Goal: Task Accomplishment & Management: Complete application form

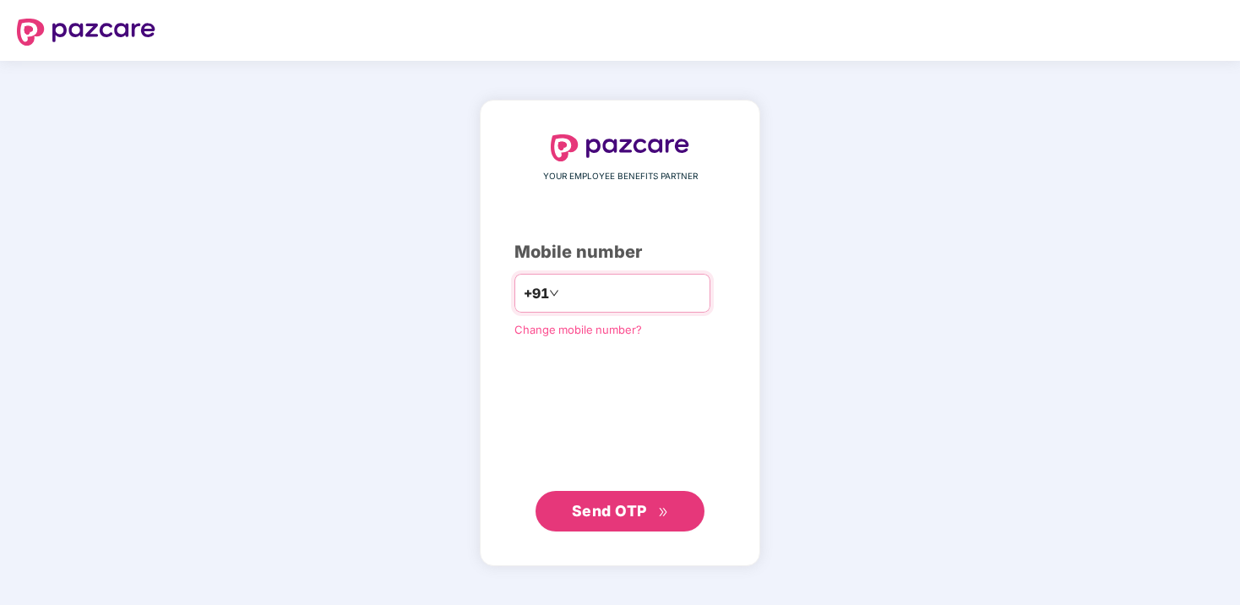
click at [608, 300] on input "number" at bounding box center [632, 293] width 139 height 27
type input "**********"
click at [599, 515] on span "Send OTP" at bounding box center [609, 511] width 75 height 18
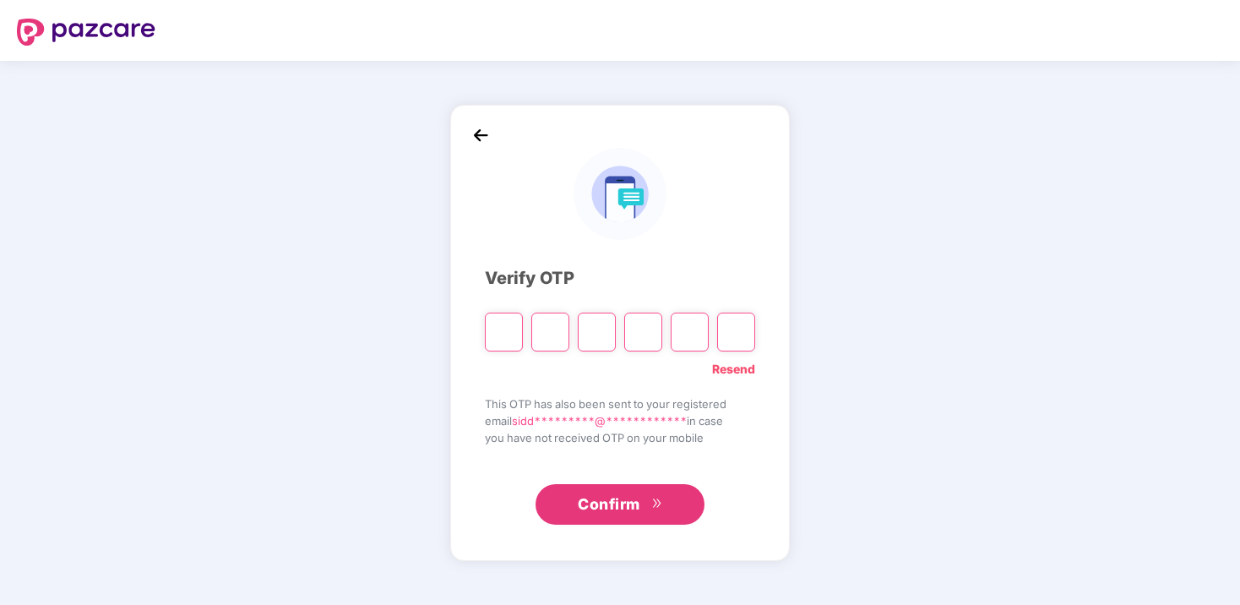
type input "*"
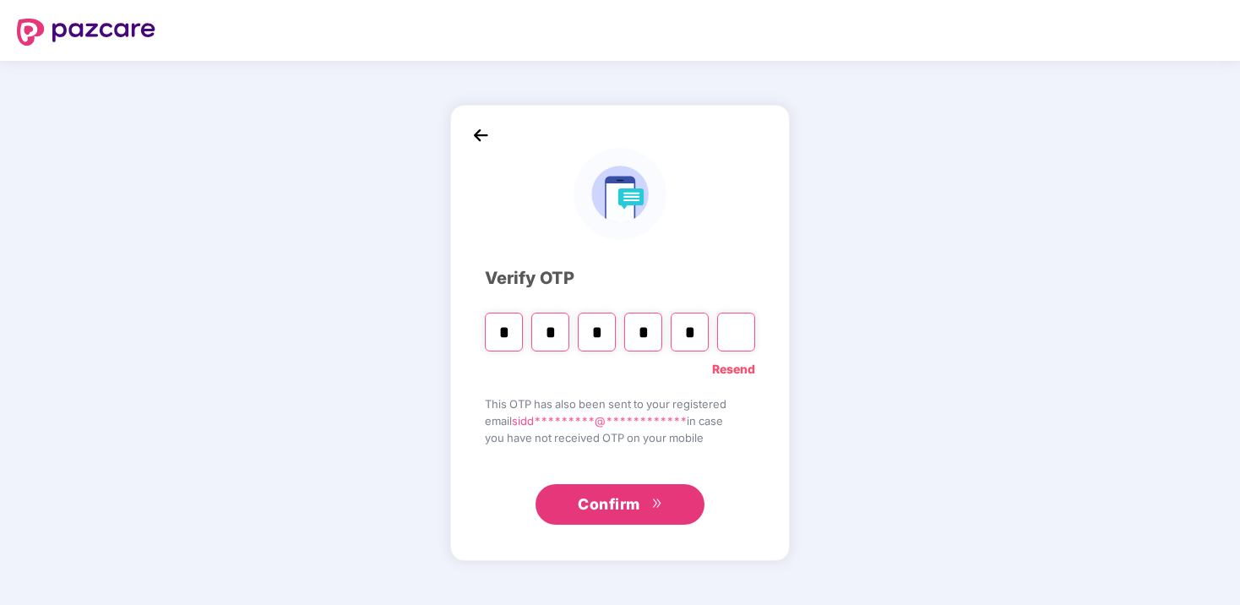
type input "*"
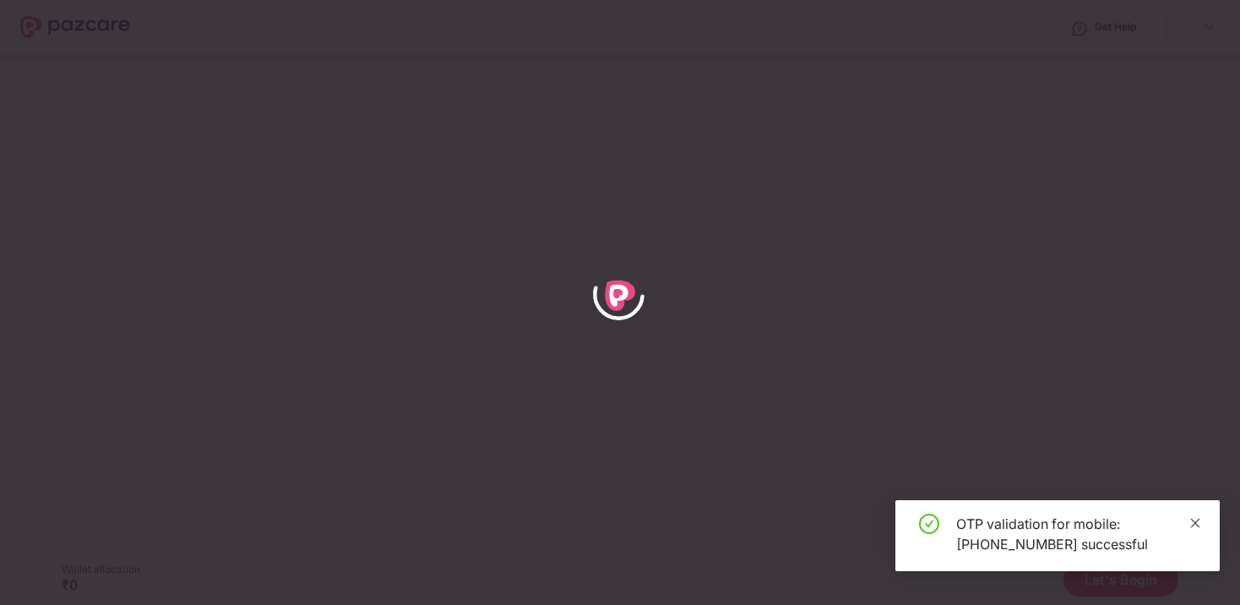
click at [1198, 526] on icon "close" at bounding box center [1195, 522] width 9 height 9
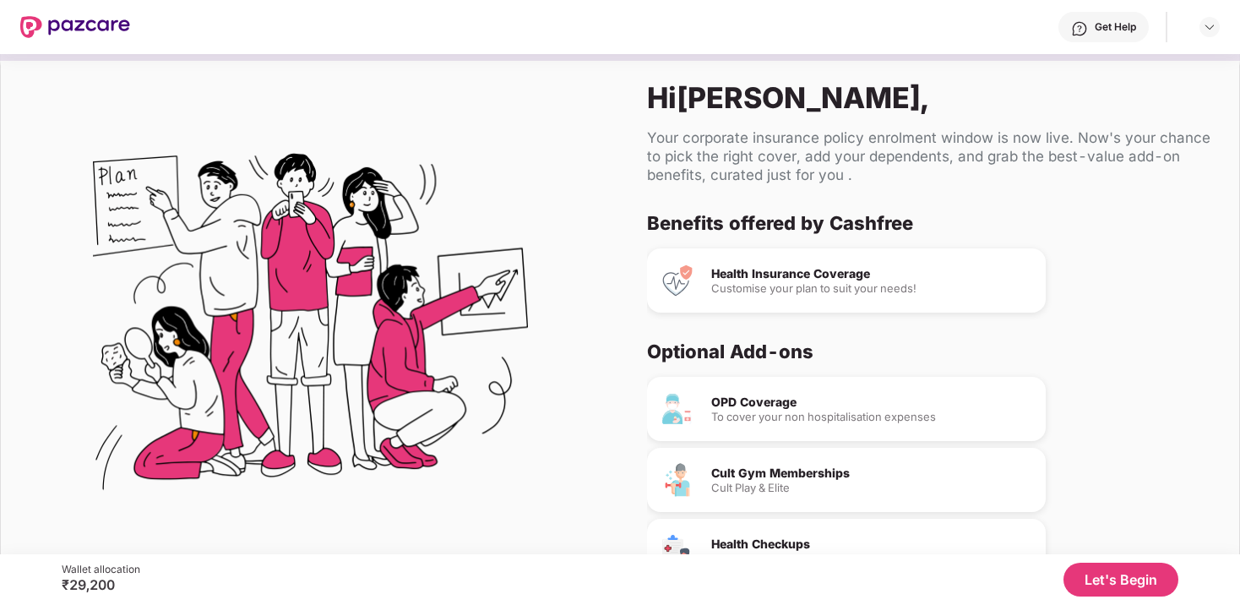
scroll to position [93, 0]
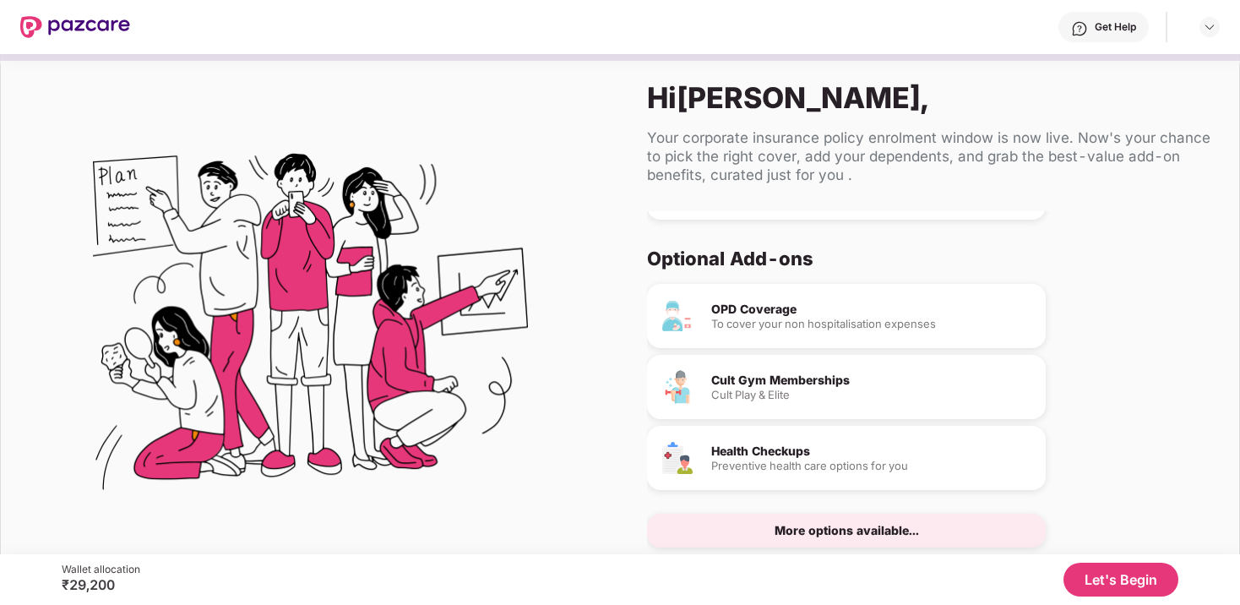
click at [1099, 566] on button "Let's Begin" at bounding box center [1121, 580] width 115 height 34
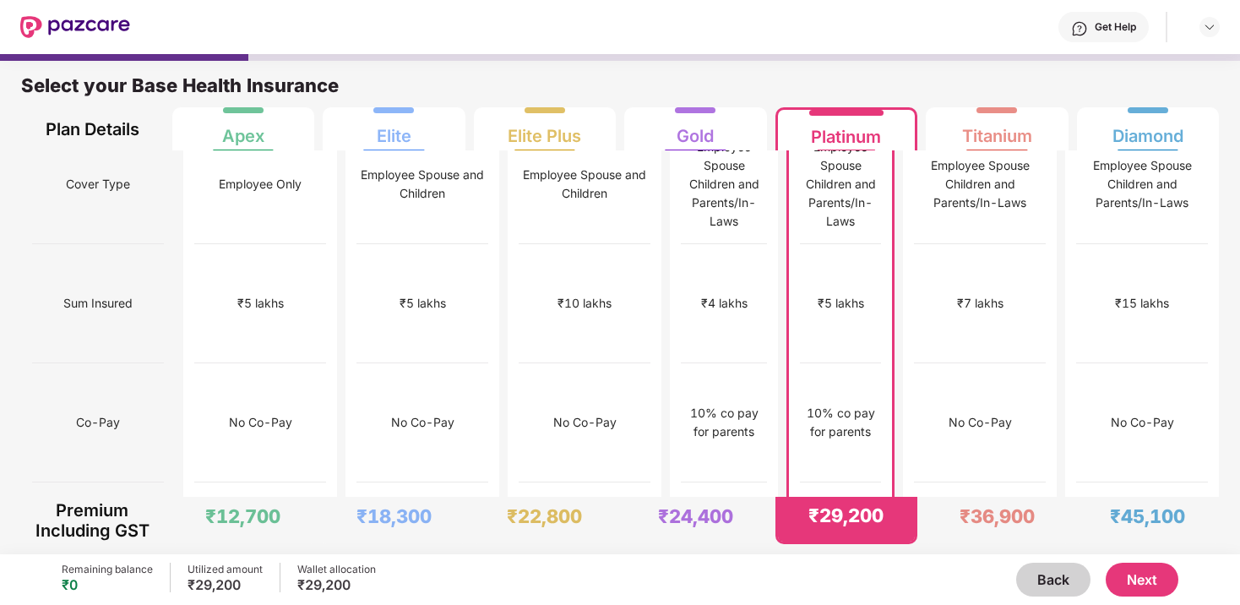
scroll to position [0, 0]
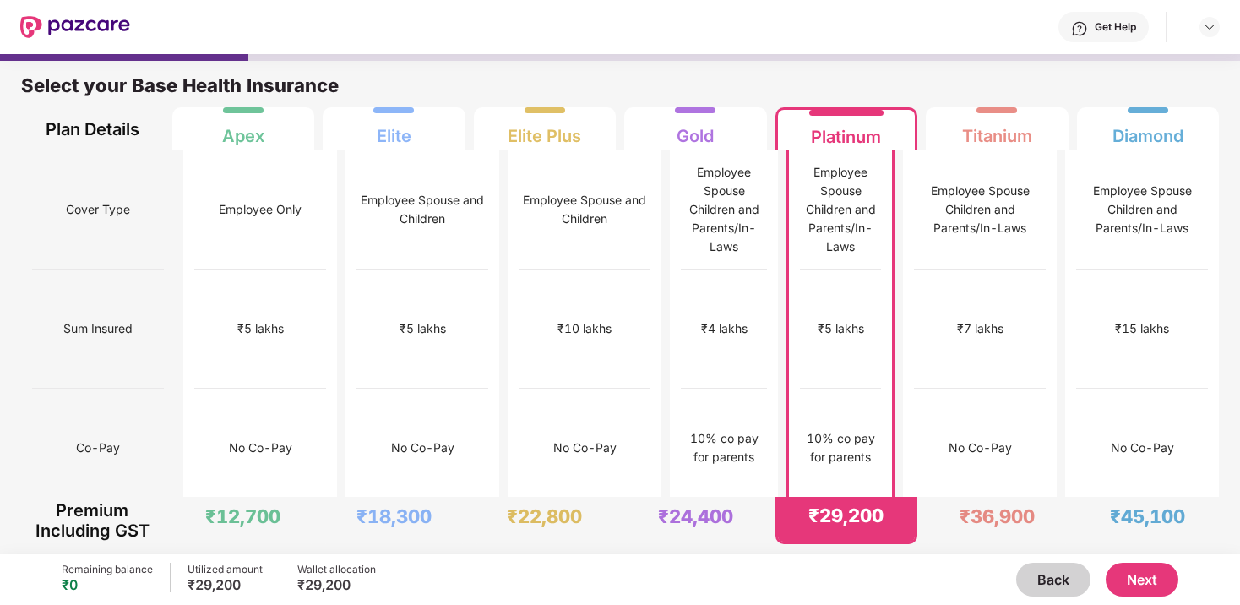
click at [1131, 573] on button "Next" at bounding box center [1142, 580] width 73 height 34
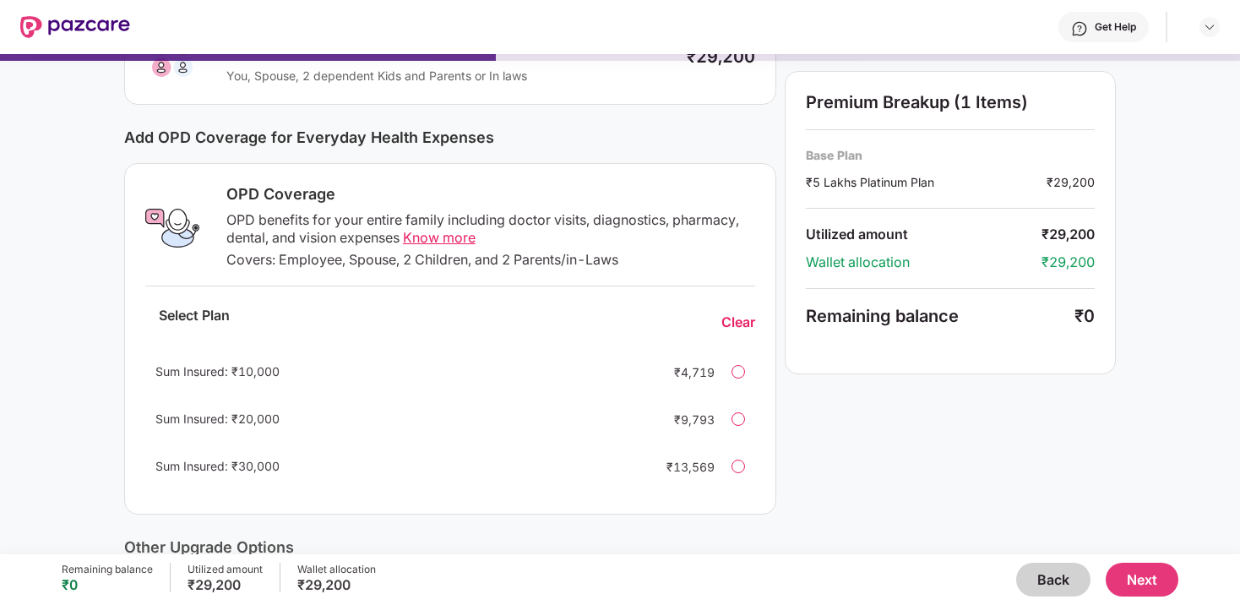
scroll to position [164, 0]
click at [739, 373] on div at bounding box center [739, 371] width 14 height 14
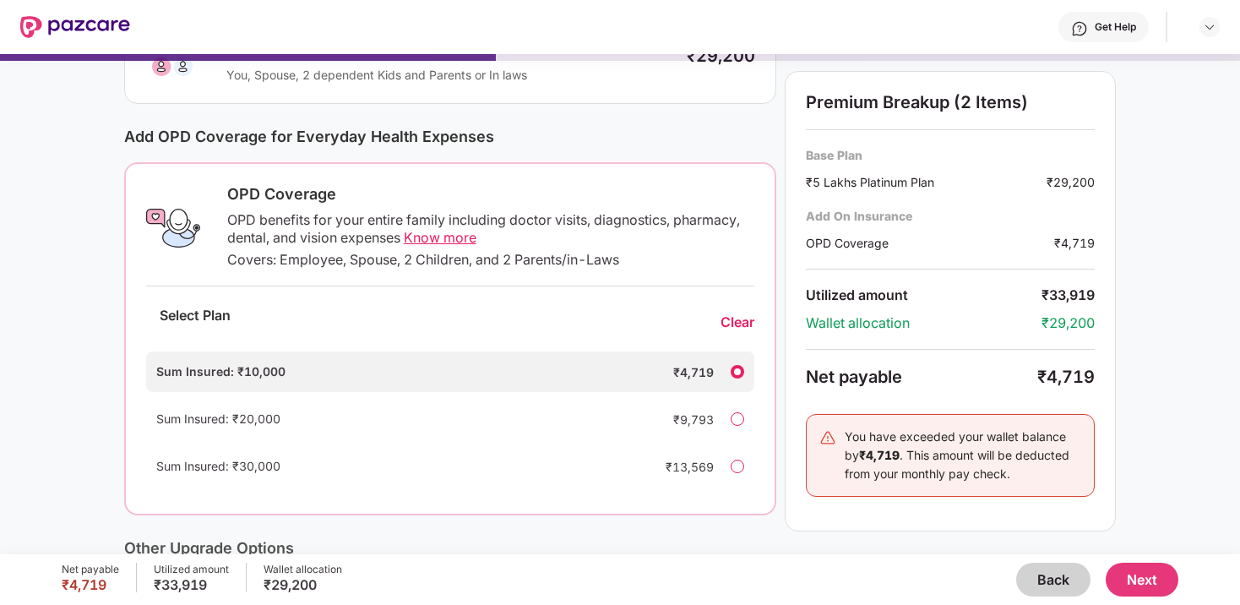
click at [739, 373] on div at bounding box center [738, 372] width 14 height 14
click at [738, 318] on div "Clear" at bounding box center [738, 323] width 34 height 18
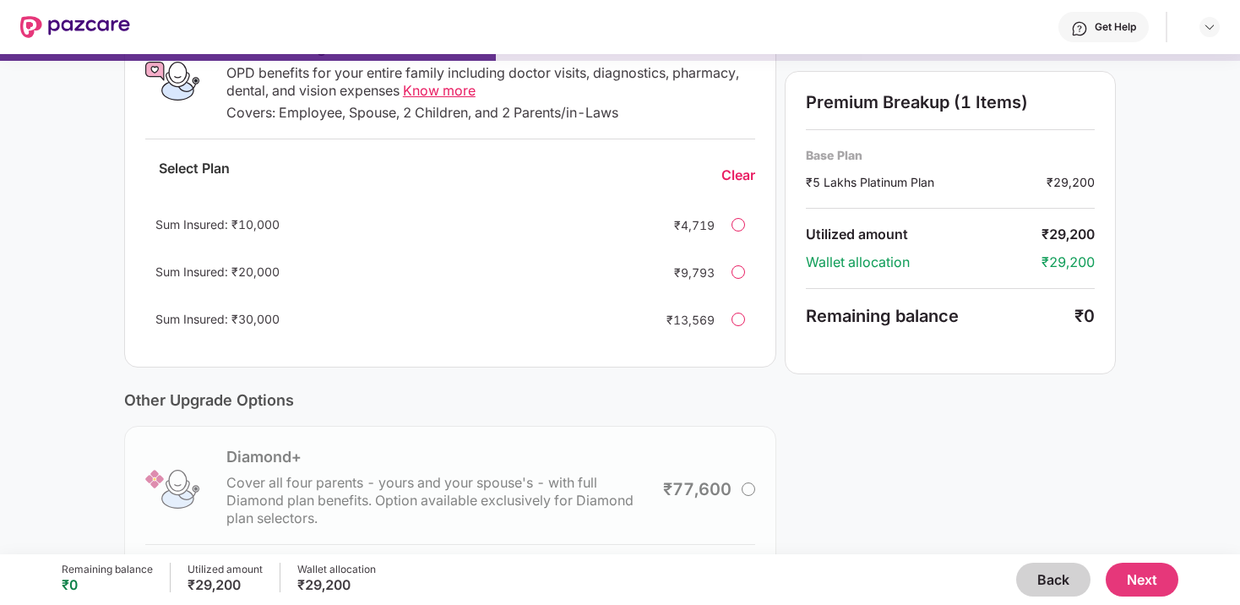
scroll to position [450, 0]
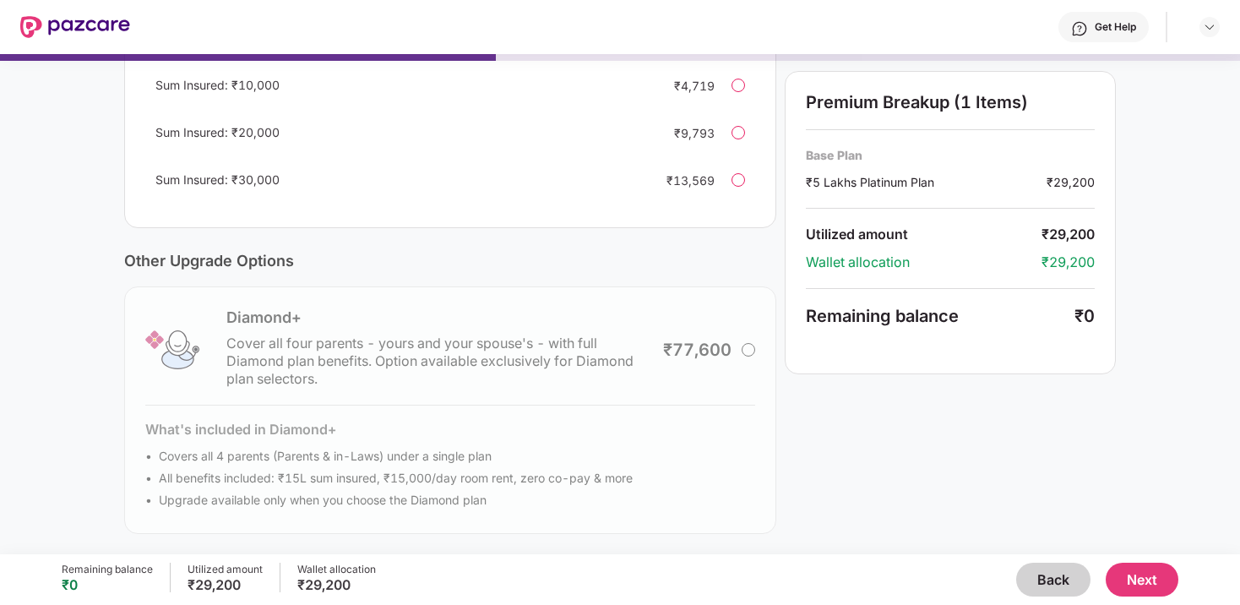
click at [1122, 575] on button "Next" at bounding box center [1142, 580] width 73 height 34
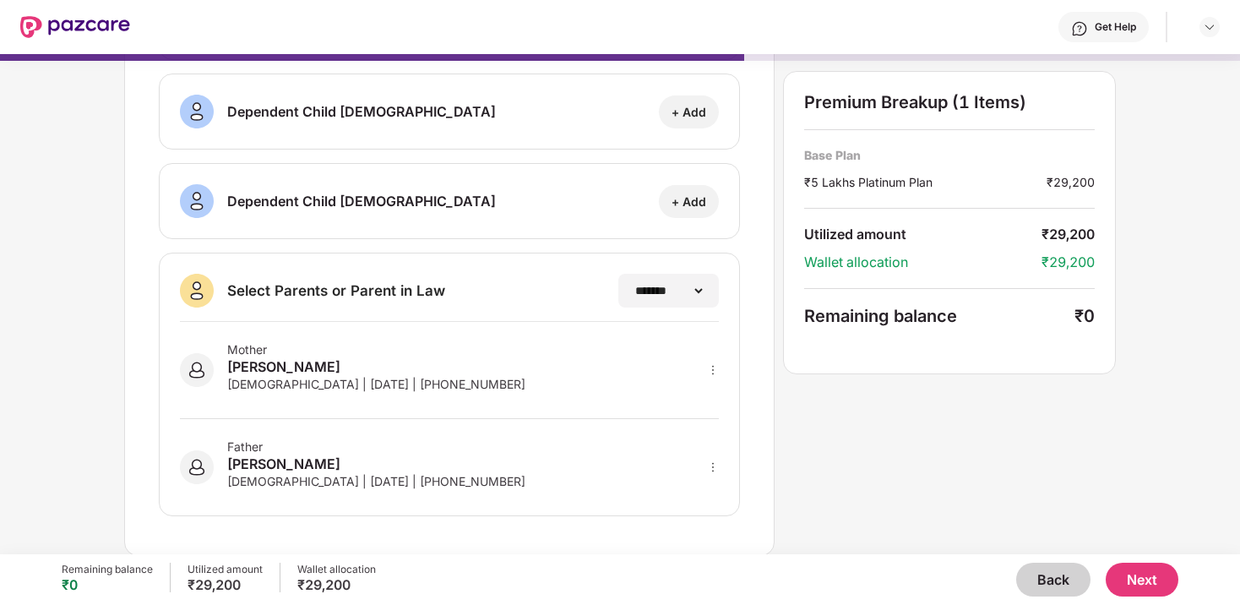
scroll to position [295, 0]
click at [1142, 572] on button "Next" at bounding box center [1142, 580] width 73 height 34
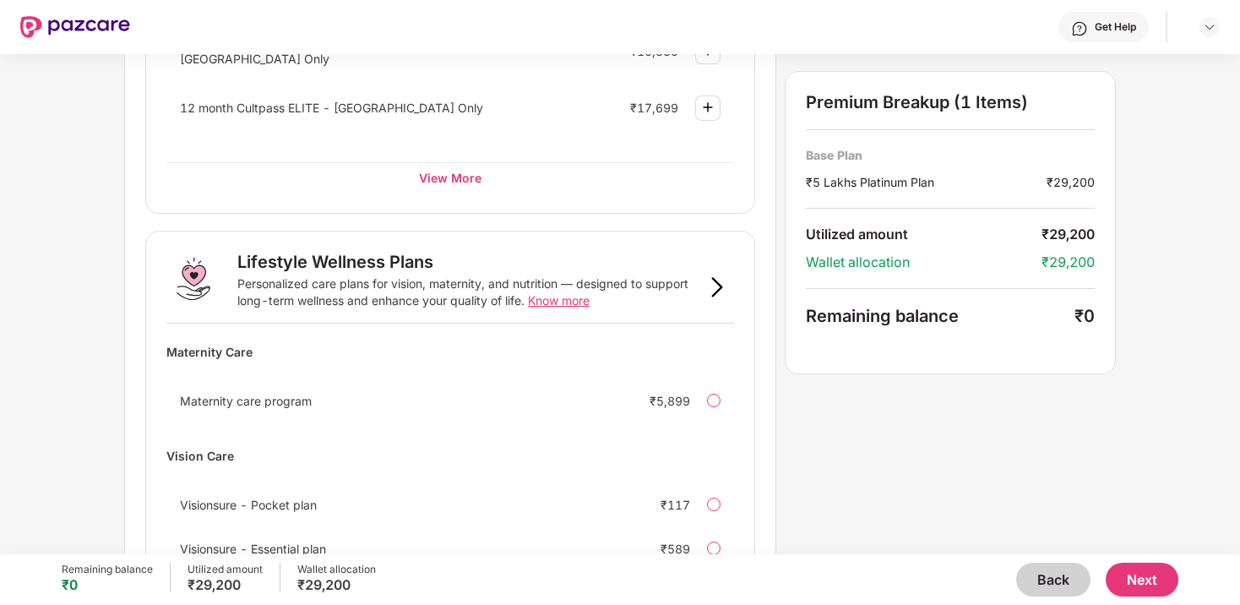
scroll to position [1060, 0]
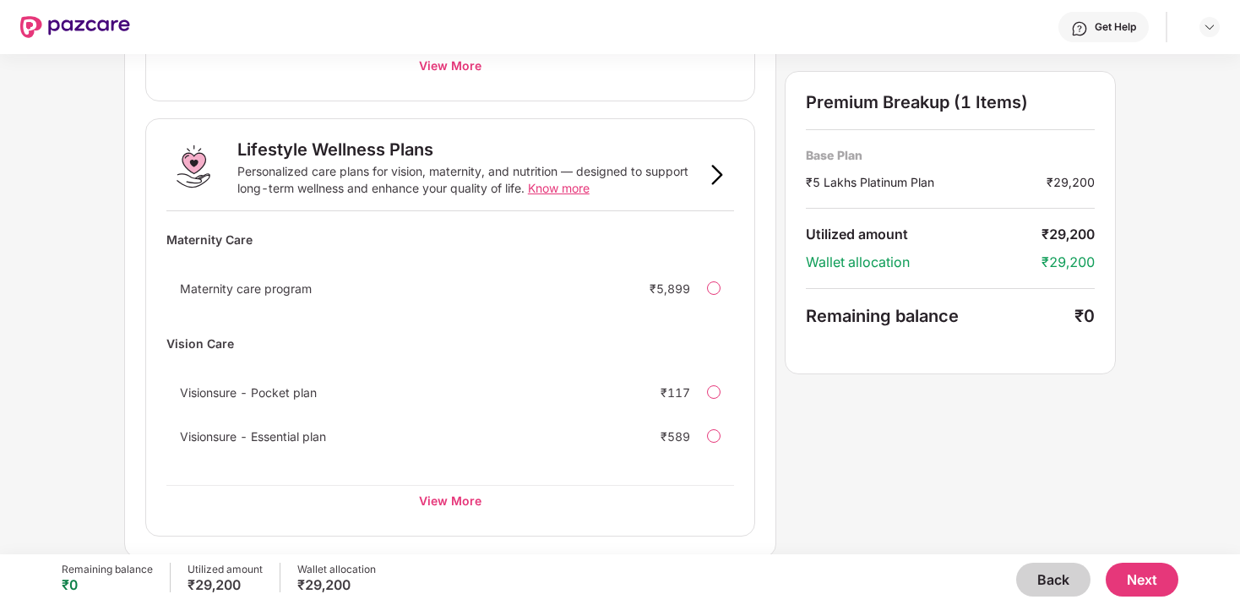
click at [1072, 590] on button "Back" at bounding box center [1054, 580] width 74 height 34
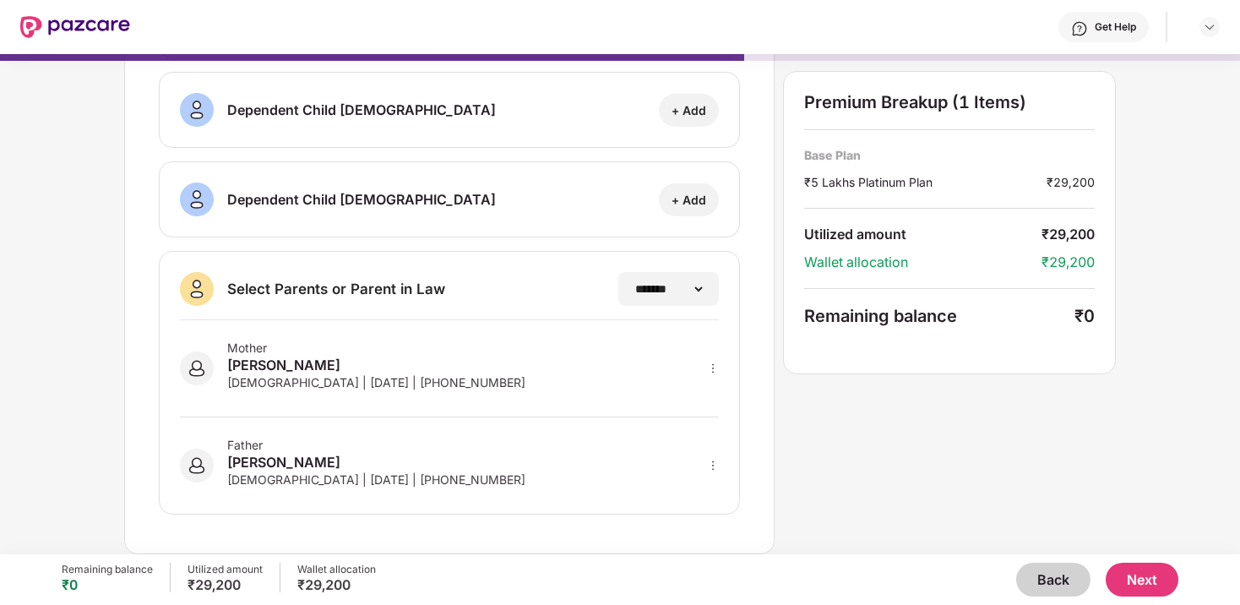
scroll to position [295, 0]
click at [1131, 583] on button "Next" at bounding box center [1142, 580] width 73 height 34
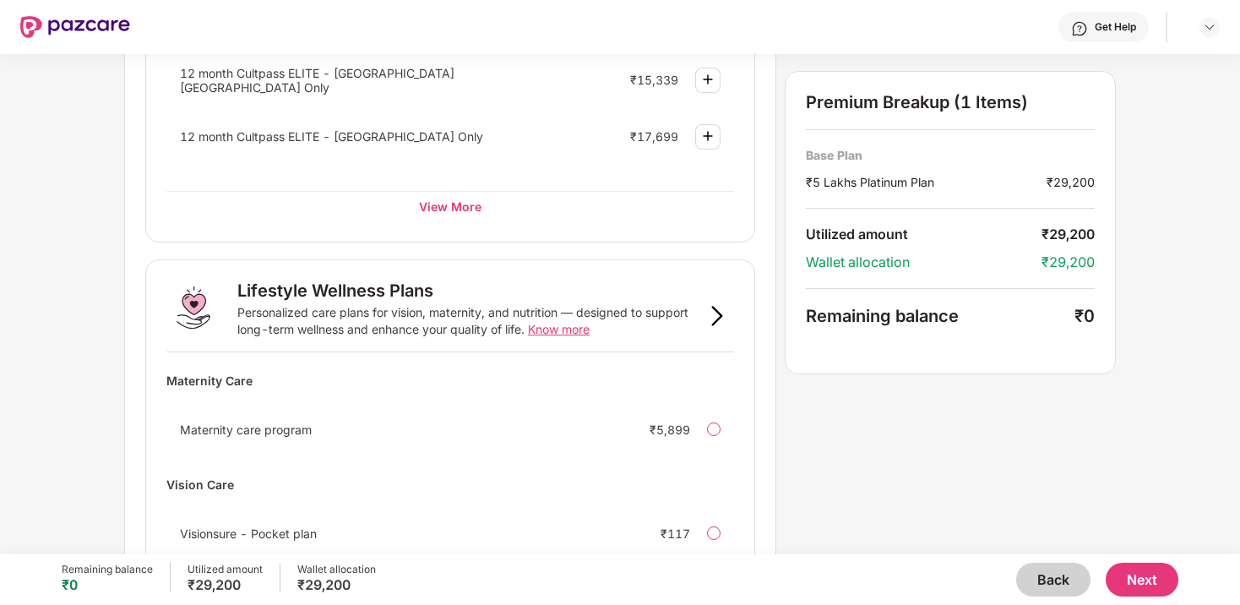
scroll to position [1060, 0]
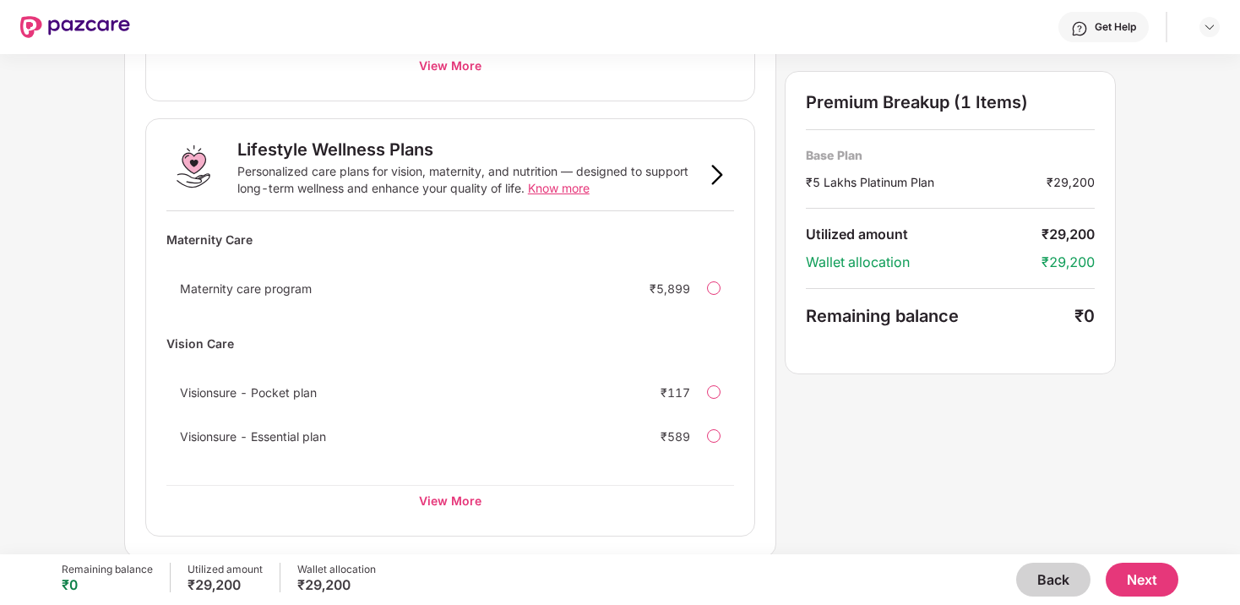
click at [1159, 579] on button "Next" at bounding box center [1142, 580] width 73 height 34
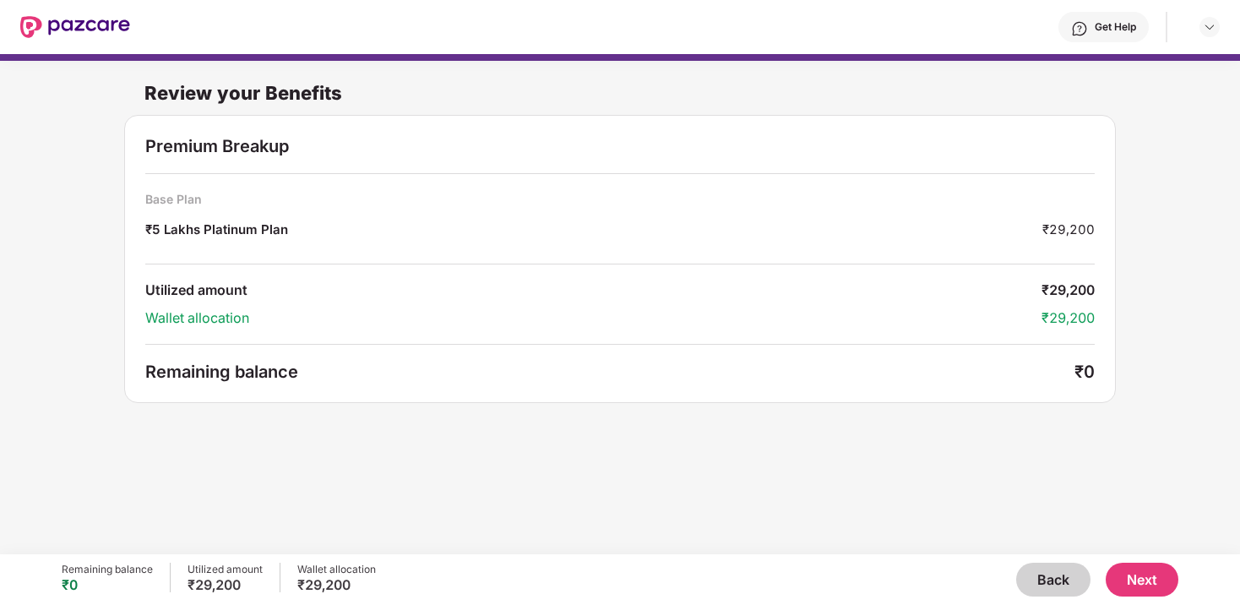
click at [1143, 587] on button "Next" at bounding box center [1142, 580] width 73 height 34
